Goal: Find specific fact

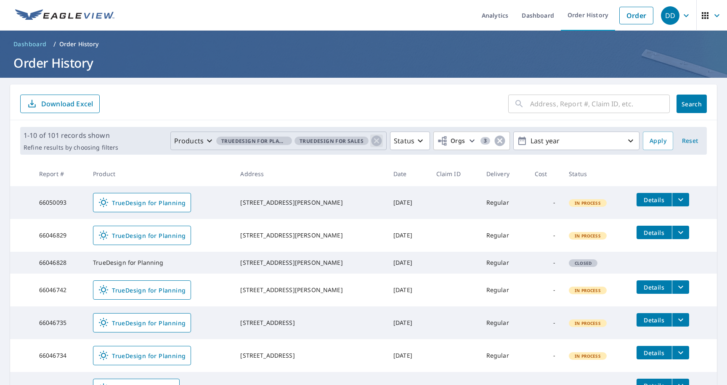
click at [377, 141] on icon "button" at bounding box center [376, 141] width 13 height 13
click at [370, 140] on p "Products" at bounding box center [356, 141] width 29 height 10
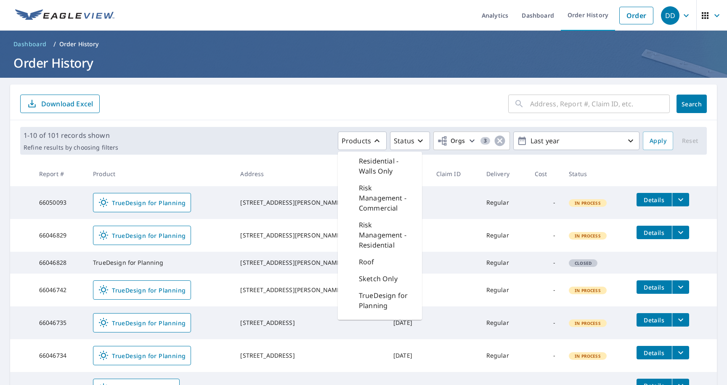
click at [379, 270] on div "Roof" at bounding box center [380, 262] width 84 height 17
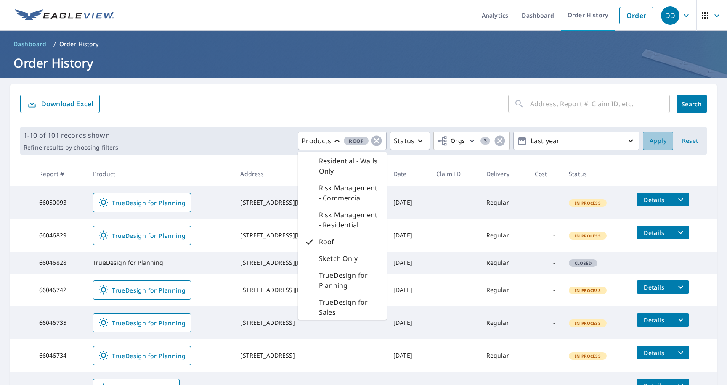
click at [656, 146] on button "Apply" at bounding box center [658, 141] width 30 height 19
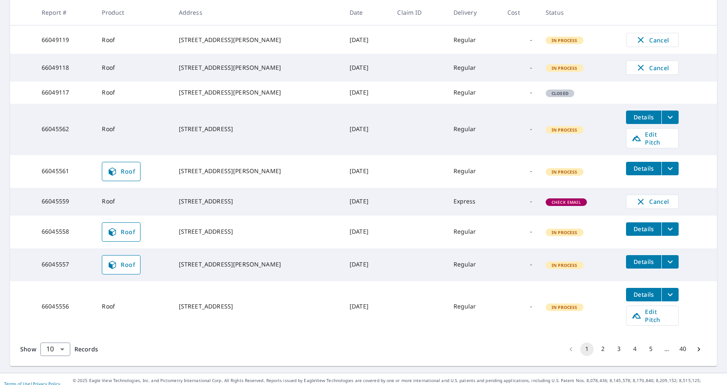
scroll to position [204, 0]
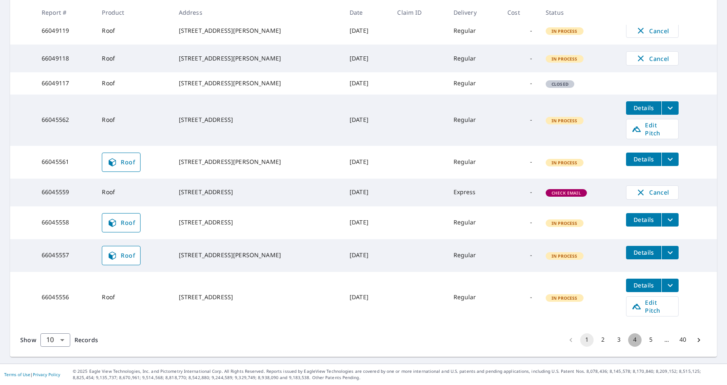
click at [634, 344] on button "4" at bounding box center [634, 340] width 13 height 13
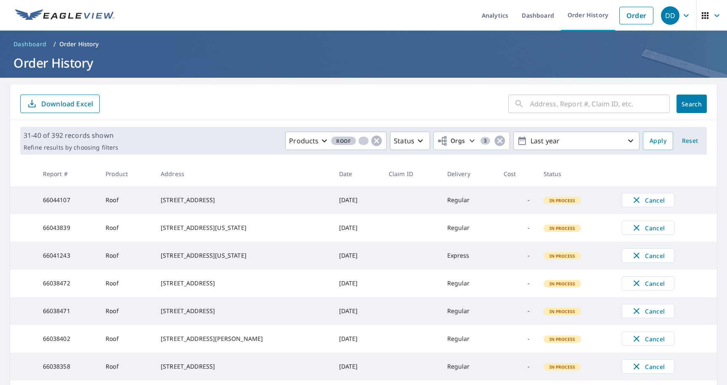
scroll to position [166, 0]
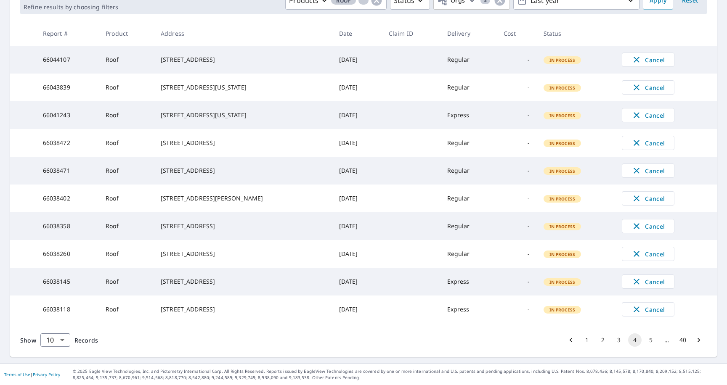
click at [646, 340] on button "5" at bounding box center [650, 340] width 13 height 13
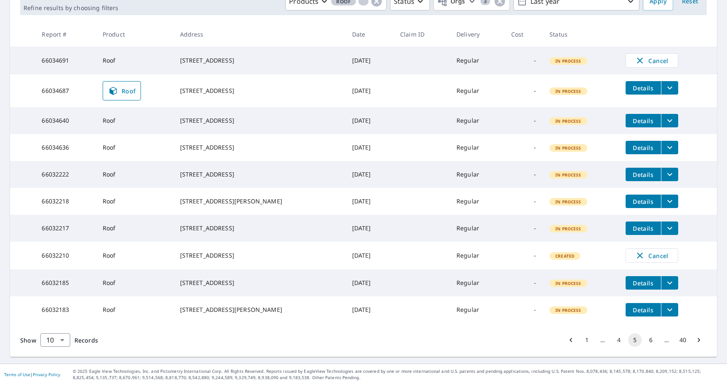
scroll to position [168, 0]
click at [654, 339] on button "6" at bounding box center [650, 340] width 13 height 13
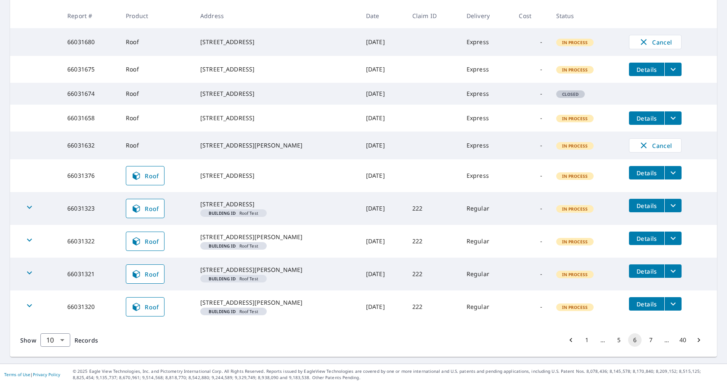
scroll to position [203, 0]
click at [650, 336] on button "7" at bounding box center [650, 340] width 13 height 13
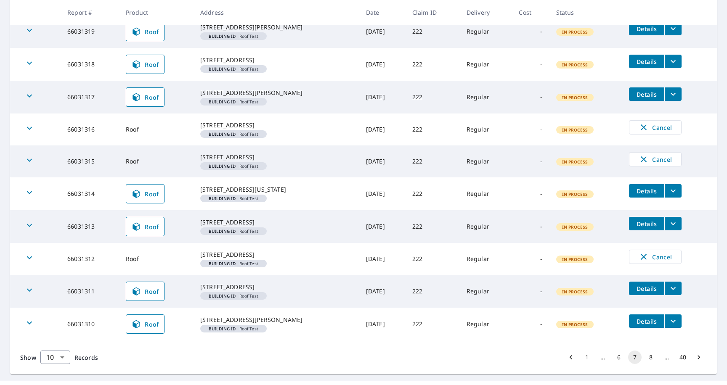
scroll to position [253, 0]
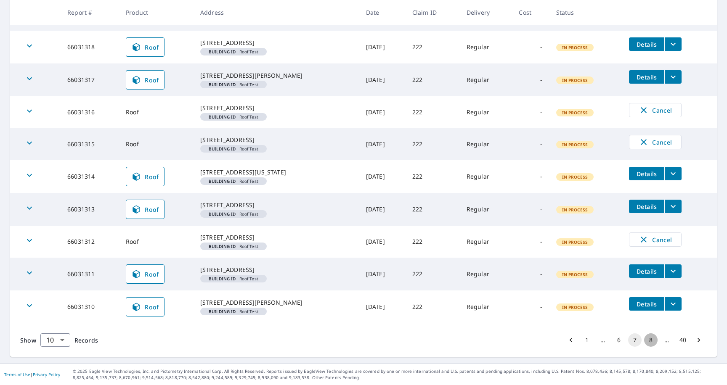
click at [653, 342] on button "8" at bounding box center [650, 340] width 13 height 13
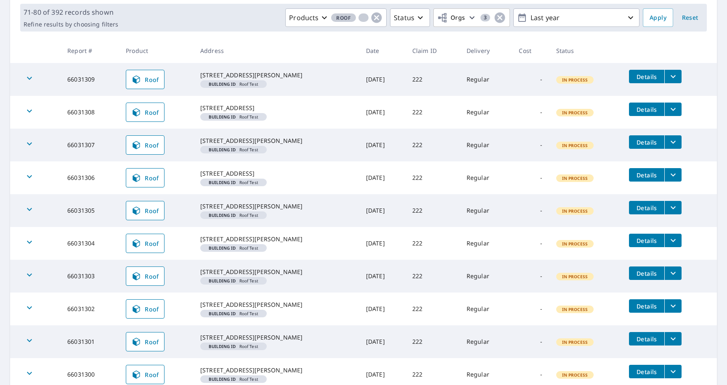
scroll to position [124, 0]
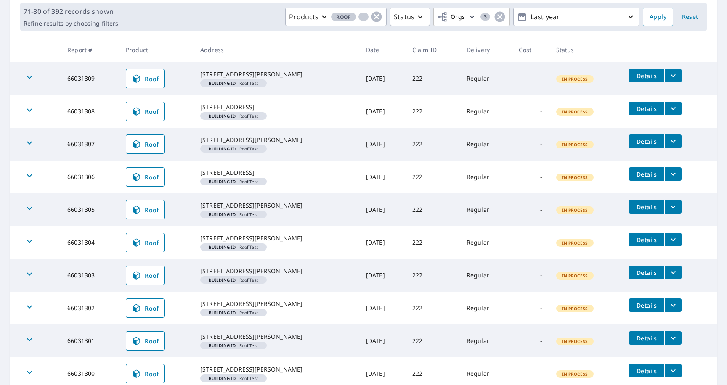
drag, startPoint x: 208, startPoint y: 68, endPoint x: 268, endPoint y: 79, distance: 61.2
click at [268, 79] on td "[STREET_ADDRESS][PERSON_NAME] Building ID Roof Test" at bounding box center [277, 78] width 166 height 33
copy div "[STREET_ADDRESS][PERSON_NAME]"
click at [219, 79] on div "[STREET_ADDRESS][PERSON_NAME]" at bounding box center [276, 74] width 152 height 8
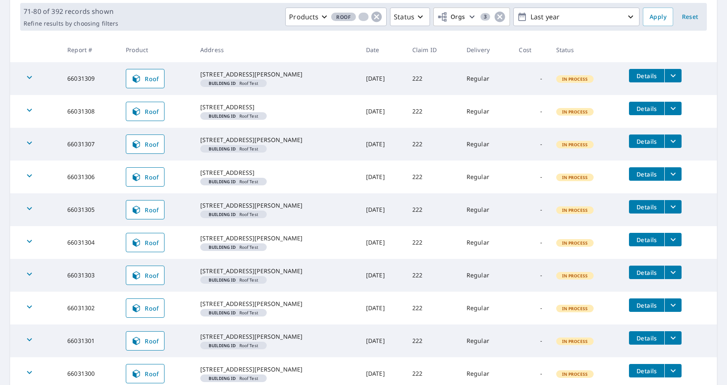
click at [251, 79] on div "[STREET_ADDRESS][PERSON_NAME]" at bounding box center [276, 74] width 152 height 8
copy div "19934"
